Goal: Find specific page/section

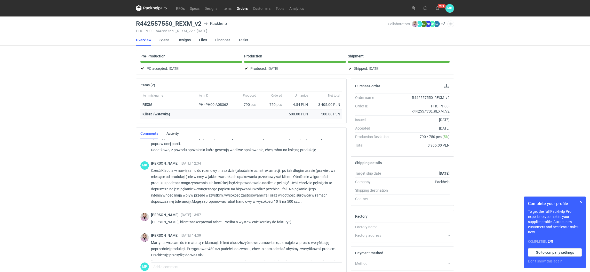
scroll to position [243, 0]
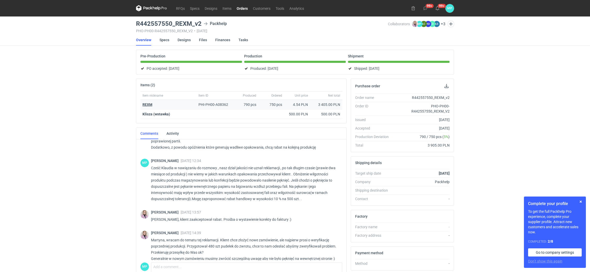
click at [149, 104] on strong "REXM" at bounding box center [147, 105] width 10 height 4
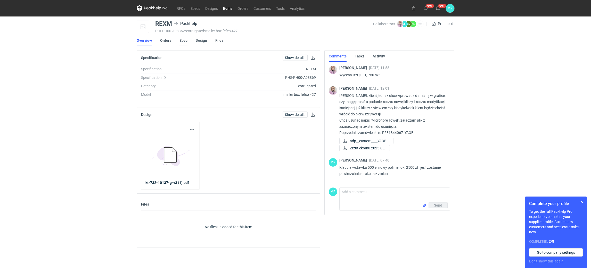
click at [184, 41] on link "Spec" at bounding box center [183, 40] width 8 height 11
